Goal: Information Seeking & Learning: Learn about a topic

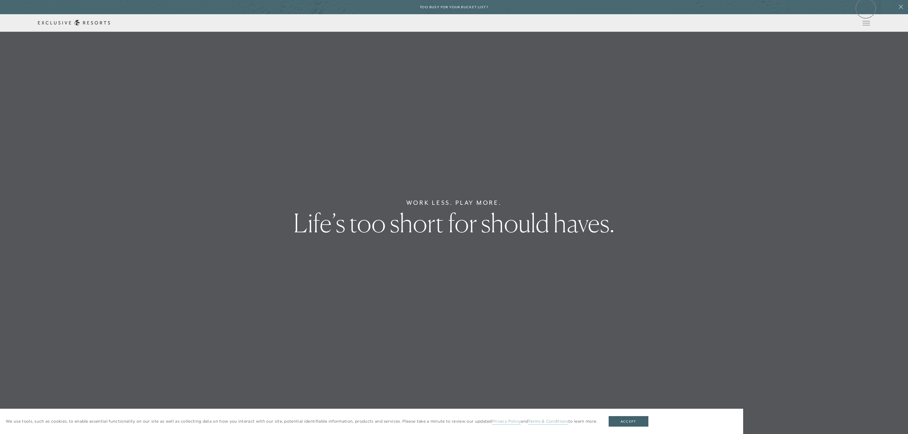
click at [866, 8] on div "Too busy for your bucket list?" at bounding box center [454, 7] width 908 height 14
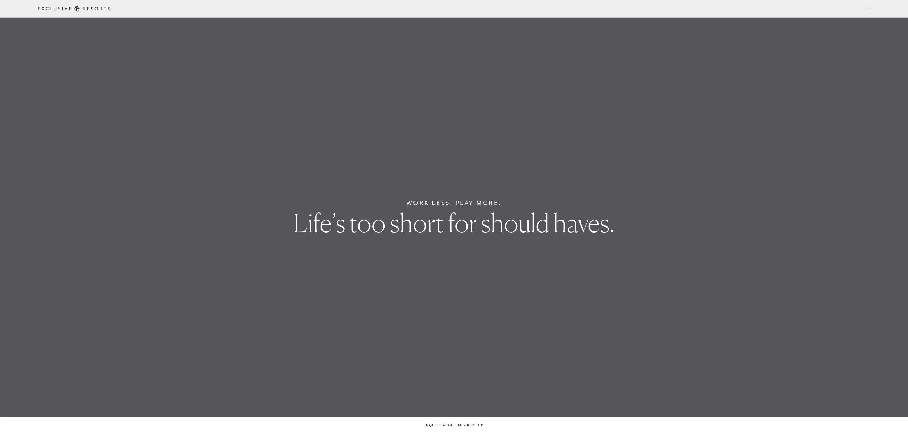
click at [0, 0] on icon at bounding box center [0, 0] width 0 height 0
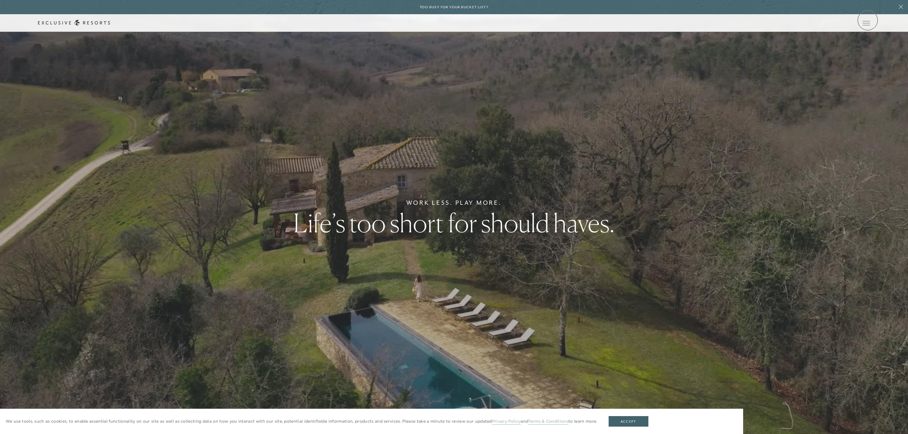
click at [0, 0] on link at bounding box center [0, 0] width 0 height 0
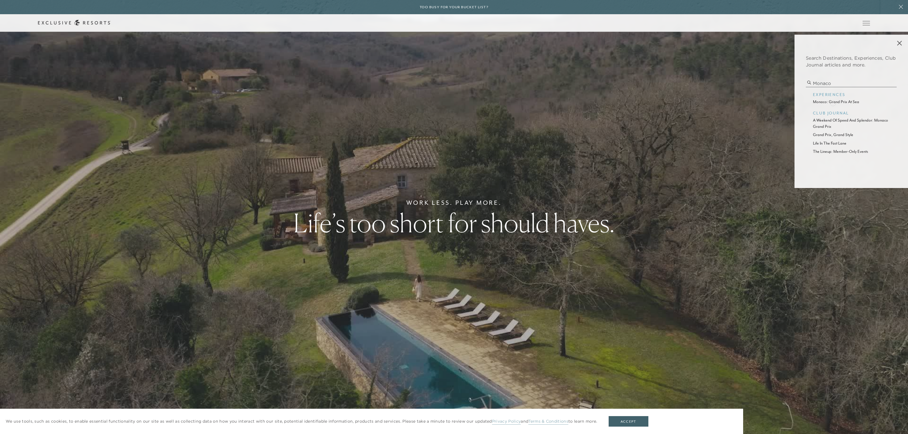
type input "monaco"
click at [833, 102] on p "monaco: grand prix at sea" at bounding box center [851, 102] width 77 height 6
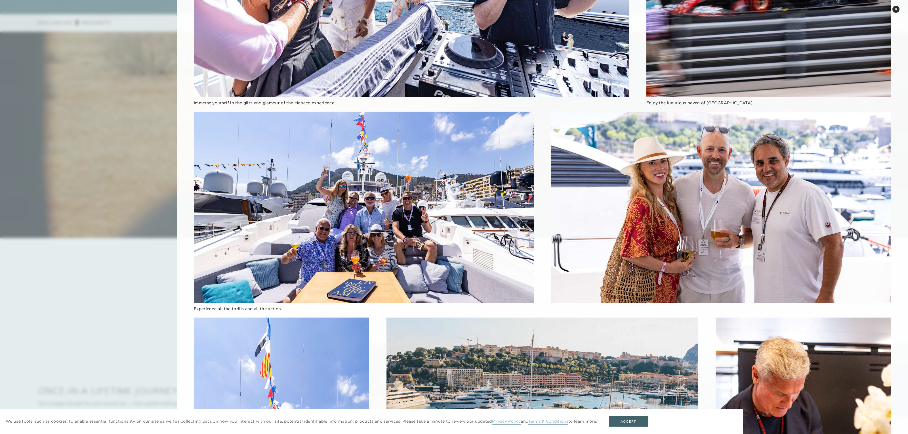
scroll to position [221, 0]
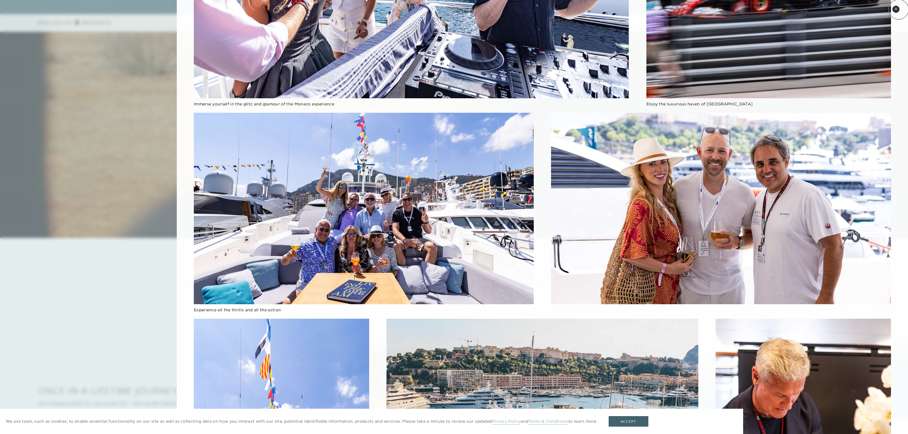
click at [899, 9] on button "Close quickview" at bounding box center [895, 9] width 7 height 7
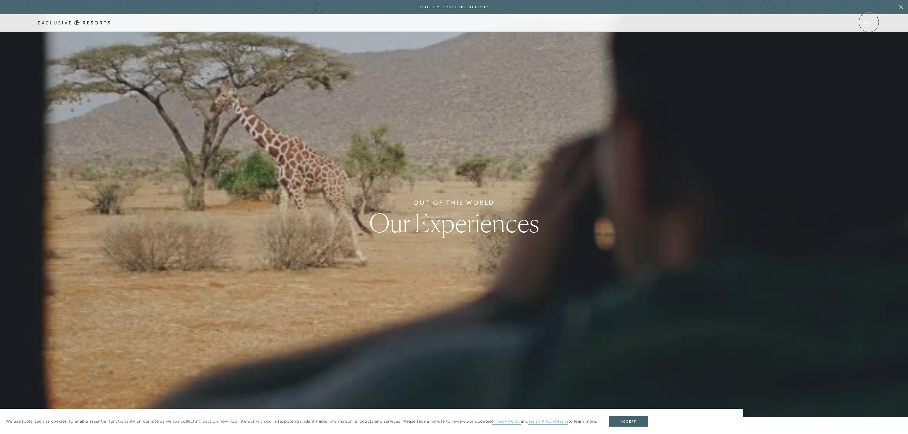
click at [0, 0] on icon at bounding box center [0, 0] width 0 height 0
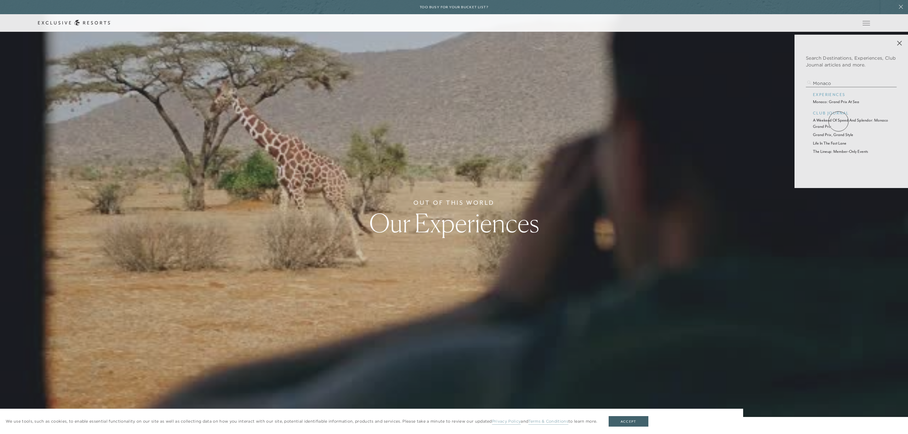
click at [839, 121] on p "a weekend of speed and splendor: monaco grand prix" at bounding box center [851, 123] width 77 height 12
